Goal: Navigation & Orientation: Understand site structure

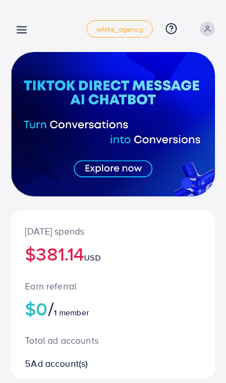
click at [20, 28] on icon at bounding box center [22, 30] width 12 height 12
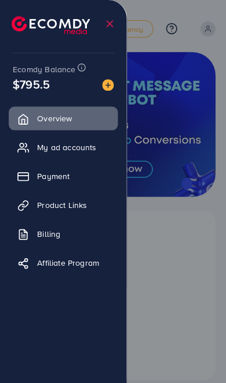
click at [164, 212] on div at bounding box center [113, 230] width 226 height 460
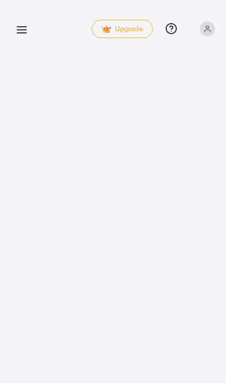
click at [24, 54] on div "Overview Upgrade Help Center Contact Support Plans and Pricing Term and policy …" at bounding box center [113, 191] width 226 height 383
click at [23, 28] on icon at bounding box center [22, 30] width 12 height 12
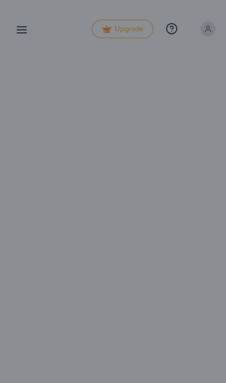
click at [28, 33] on div at bounding box center [113, 230] width 226 height 460
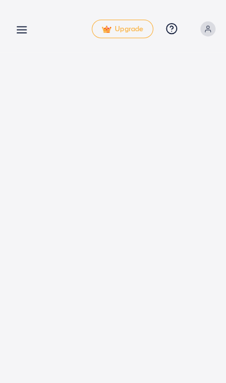
click at [25, 18] on div "Overview Upgrade Help Center Contact Support Plans and Pricing Term and policy …" at bounding box center [113, 29] width 204 height 34
click at [27, 29] on icon at bounding box center [22, 30] width 12 height 12
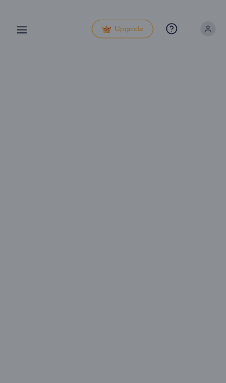
click at [24, 33] on div at bounding box center [113, 230] width 226 height 460
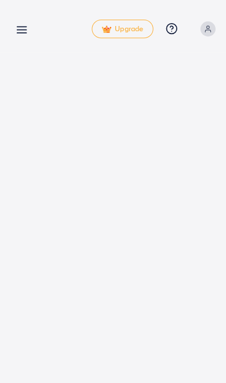
click at [22, 32] on icon at bounding box center [22, 30] width 12 height 12
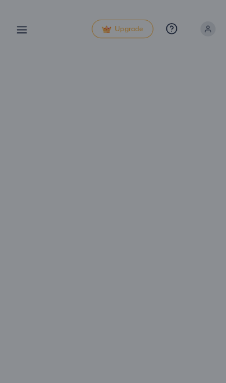
click at [24, 32] on div at bounding box center [113, 230] width 226 height 460
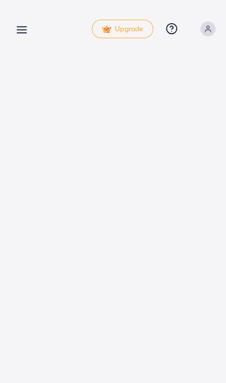
click at [26, 29] on icon at bounding box center [22, 30] width 12 height 12
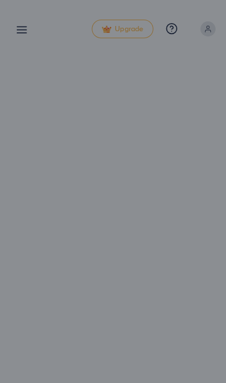
click at [28, 32] on div at bounding box center [113, 230] width 226 height 460
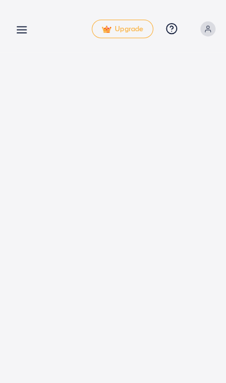
click at [27, 28] on icon at bounding box center [22, 30] width 12 height 12
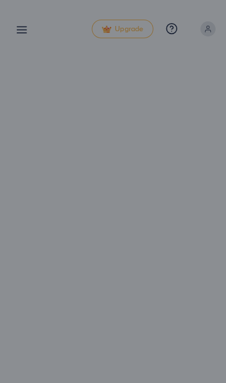
click at [29, 26] on div at bounding box center [113, 230] width 226 height 460
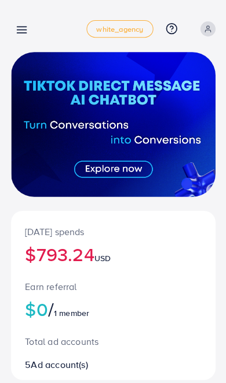
click at [21, 32] on icon at bounding box center [22, 30] width 12 height 12
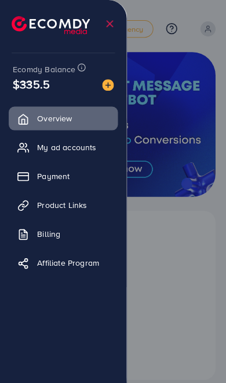
click at [170, 229] on div at bounding box center [113, 230] width 226 height 460
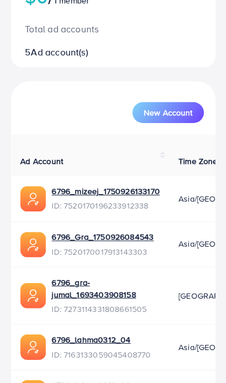
scroll to position [312, 0]
